Goal: Check status

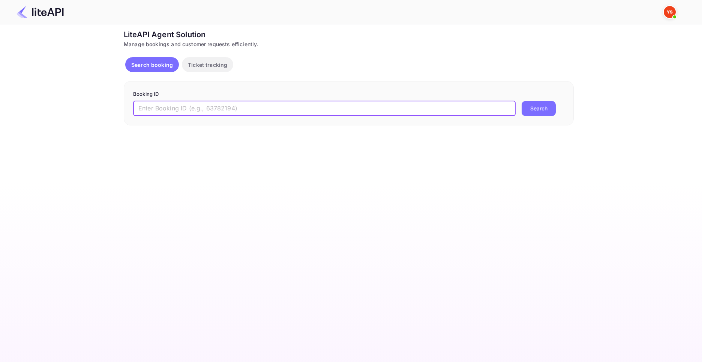
click at [231, 107] on input "text" at bounding box center [324, 108] width 383 height 15
paste input "9070848"
type input "9070848"
click at [522, 101] on button "Search" at bounding box center [539, 108] width 34 height 15
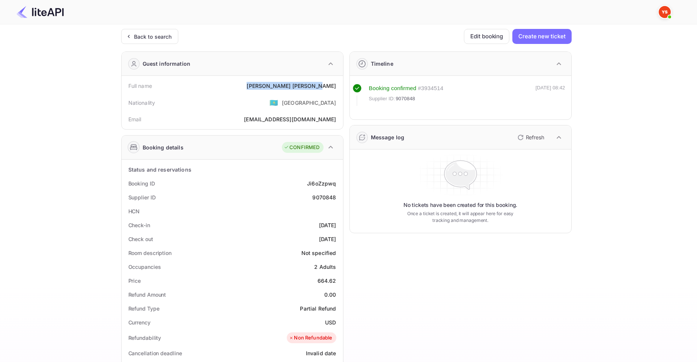
drag, startPoint x: 299, startPoint y: 88, endPoint x: 337, endPoint y: 89, distance: 38.3
click at [337, 89] on div "Full name Ivan Kashkarov" at bounding box center [232, 86] width 215 height 14
copy div "Ivan Kashkarov"
drag, startPoint x: 319, startPoint y: 279, endPoint x: 337, endPoint y: 281, distance: 18.0
click at [337, 281] on div "Price 664.62" at bounding box center [232, 280] width 215 height 14
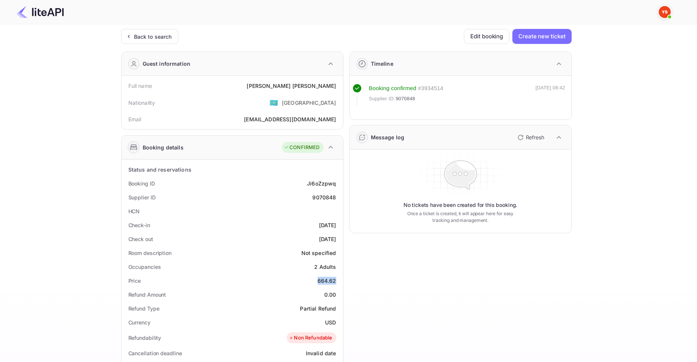
copy div "664.62"
drag, startPoint x: 325, startPoint y: 323, endPoint x: 336, endPoint y: 323, distance: 10.5
click at [336, 323] on div "Currency USD" at bounding box center [232, 322] width 215 height 14
copy div "USD"
